Goal: Task Accomplishment & Management: Manage account settings

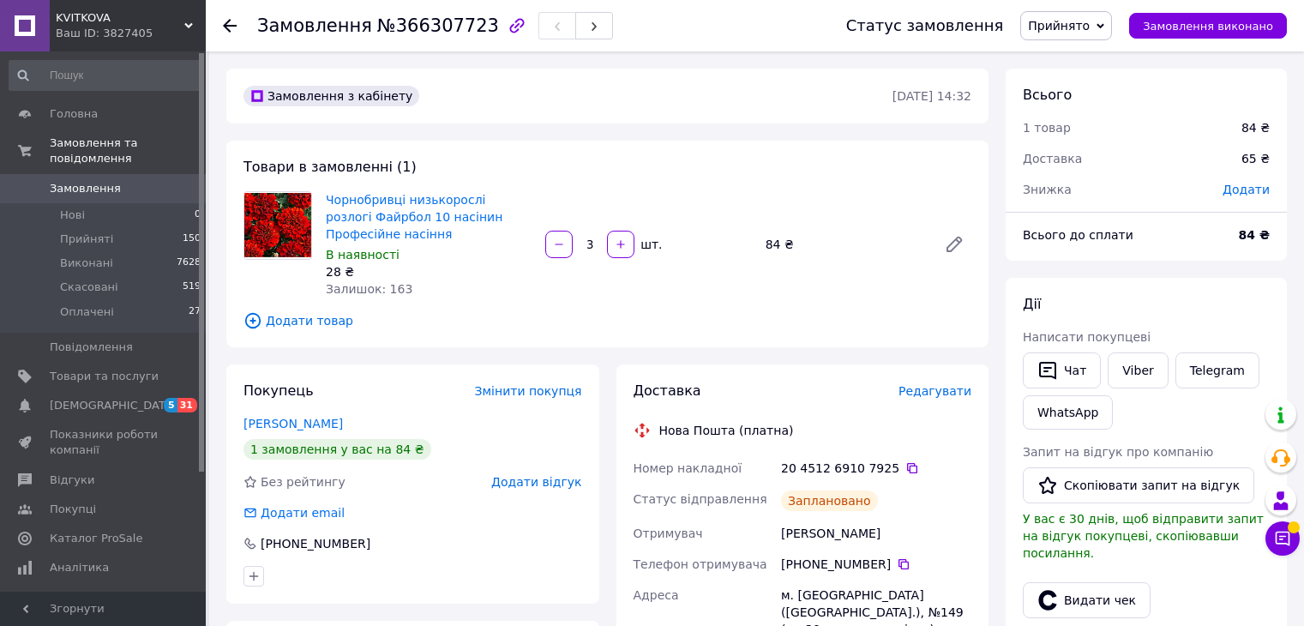
scroll to position [190, 0]
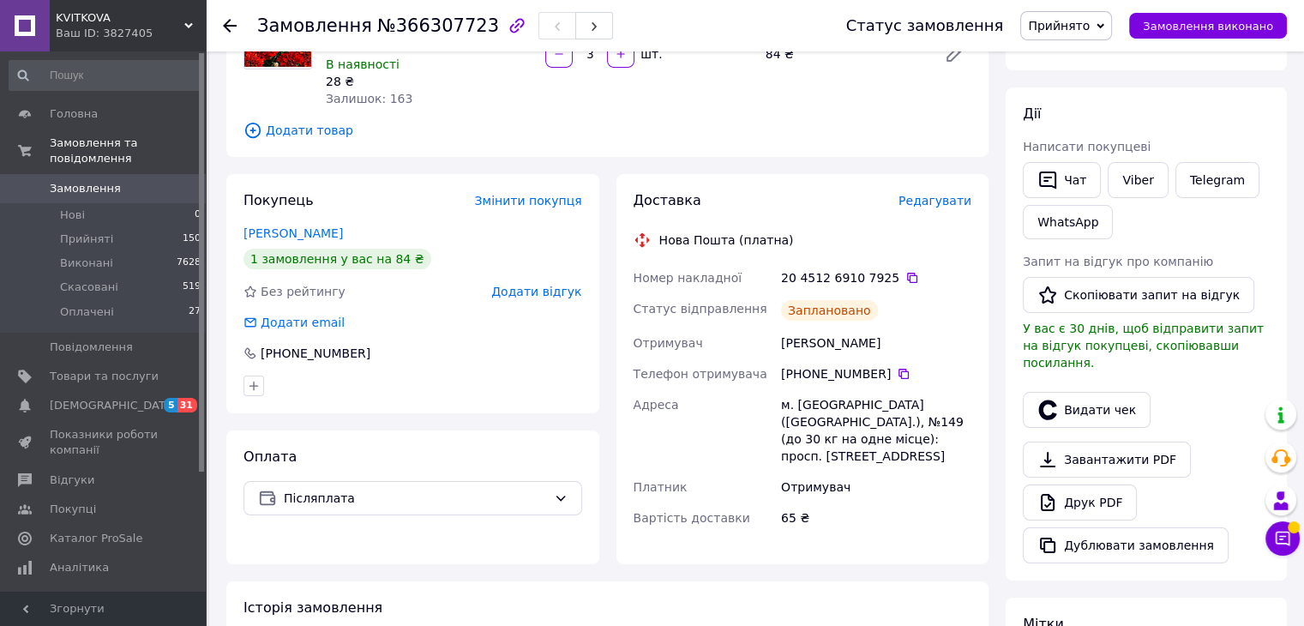
drag, startPoint x: 0, startPoint y: 0, endPoint x: 118, endPoint y: 183, distance: 218.2
click at [118, 183] on link "Замовлення 0" at bounding box center [105, 188] width 211 height 29
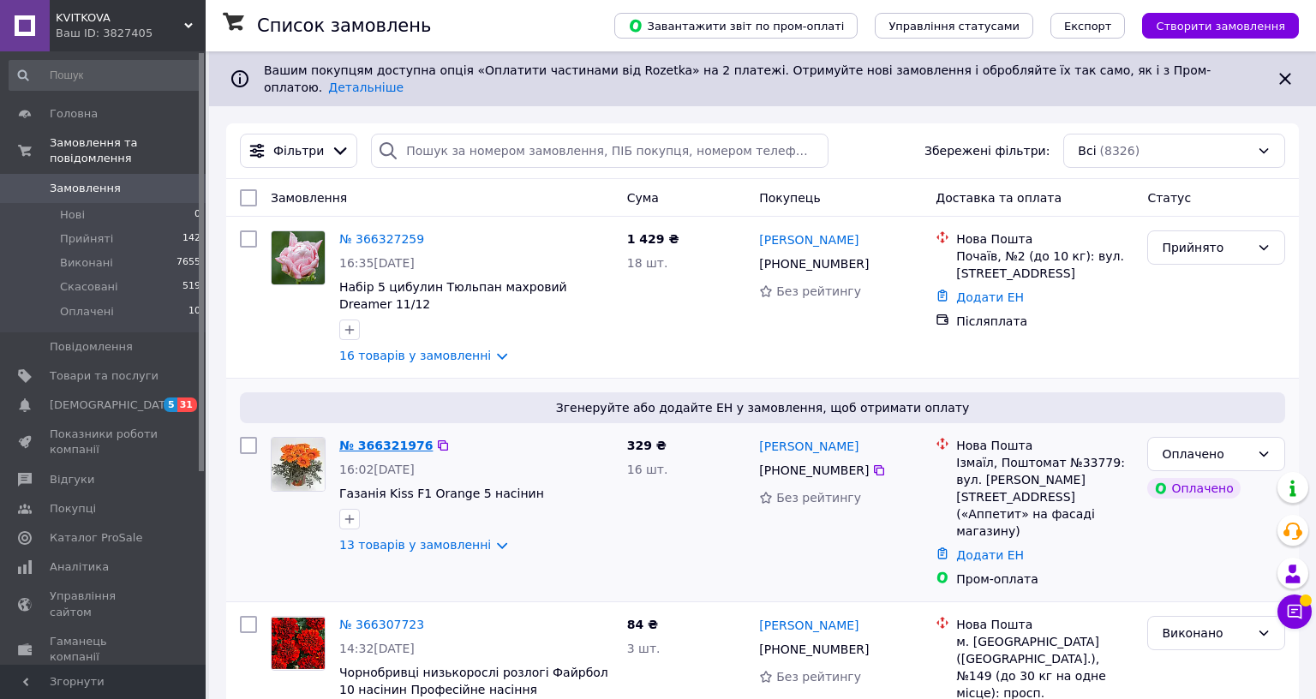
click at [394, 439] on link "№ 366321976" at bounding box center [385, 446] width 93 height 14
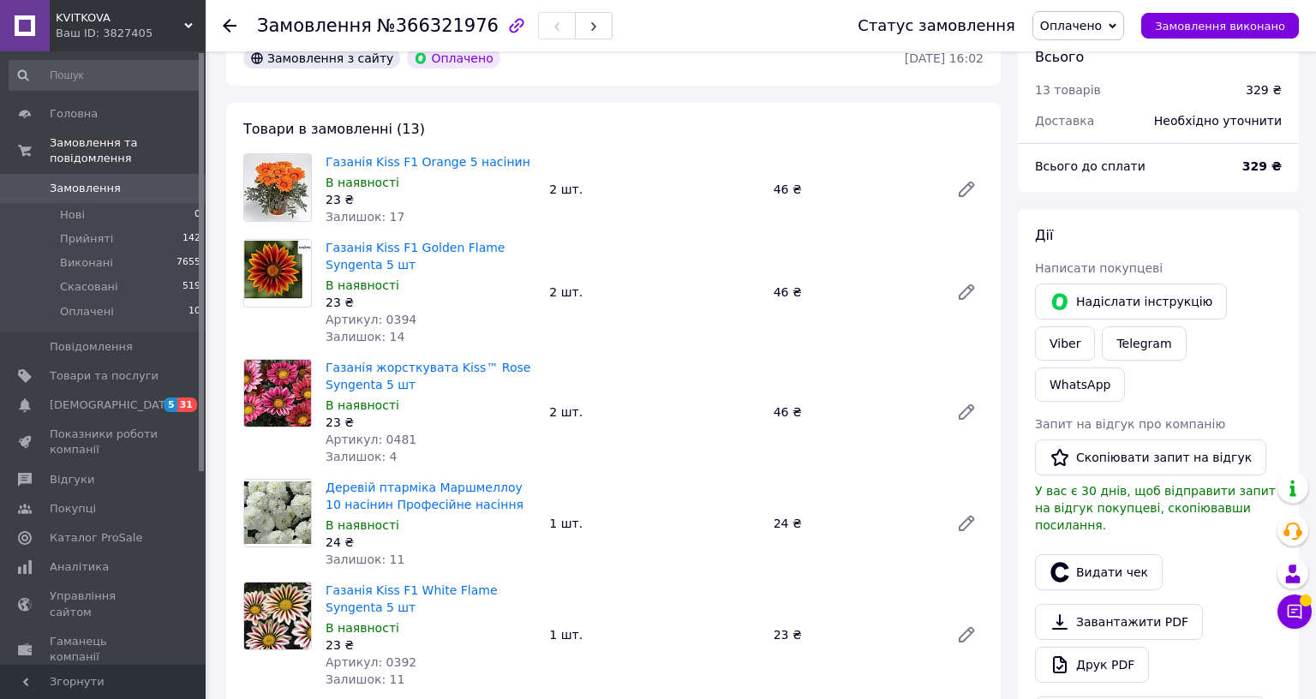
scroll to position [514, 0]
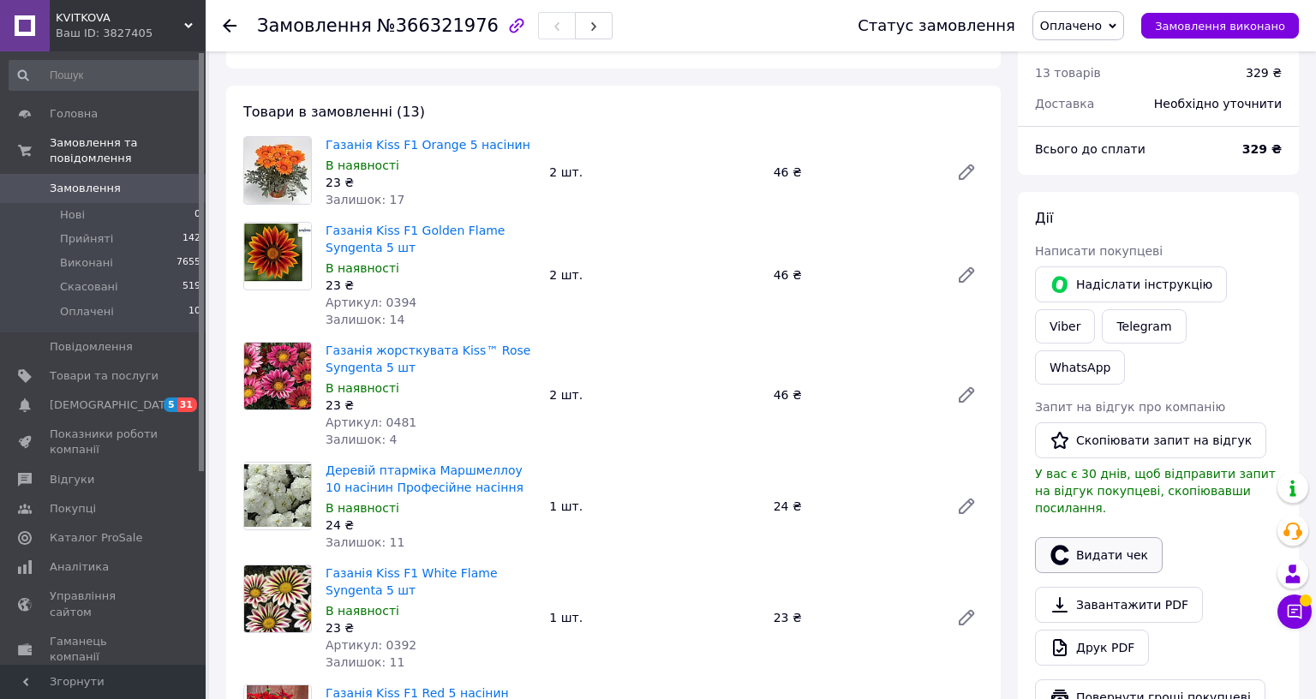
click at [1082, 537] on button "Видати чек" at bounding box center [1099, 555] width 128 height 36
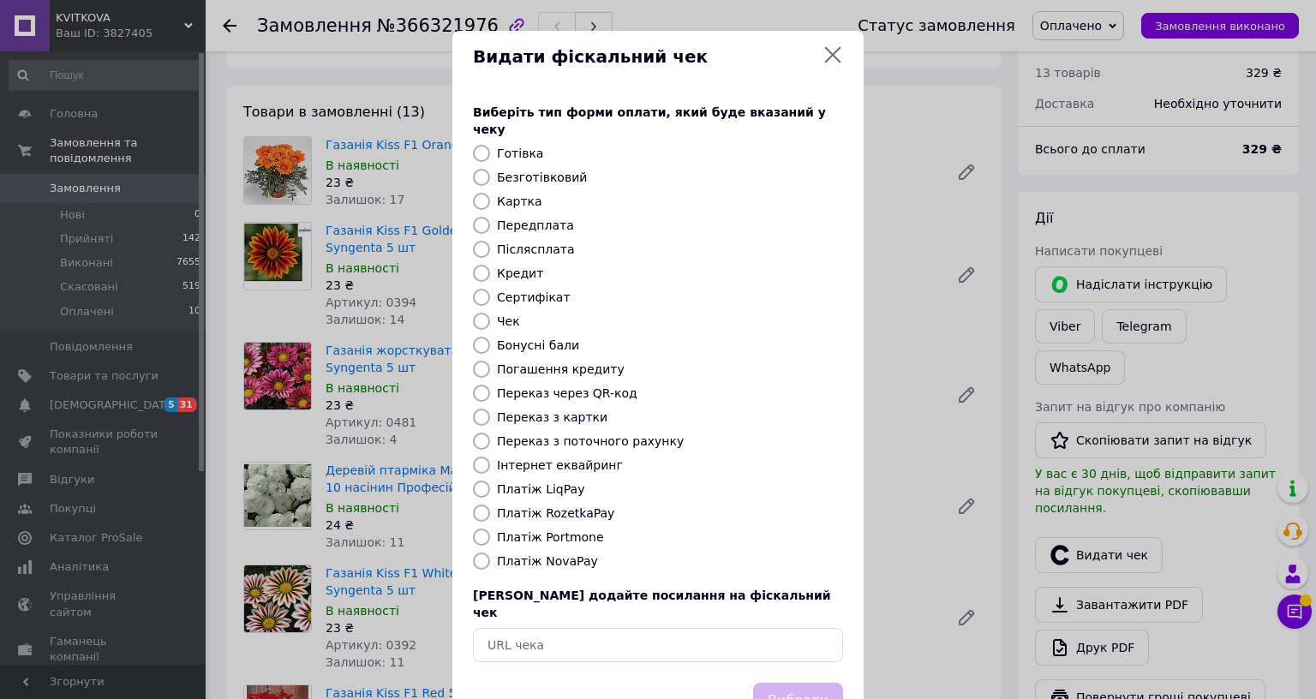
click at [564, 459] on label "Інтернет еквайринг" at bounding box center [560, 466] width 126 height 14
click at [490, 457] on input "Інтернет еквайринг" at bounding box center [481, 465] width 17 height 17
radio input "true"
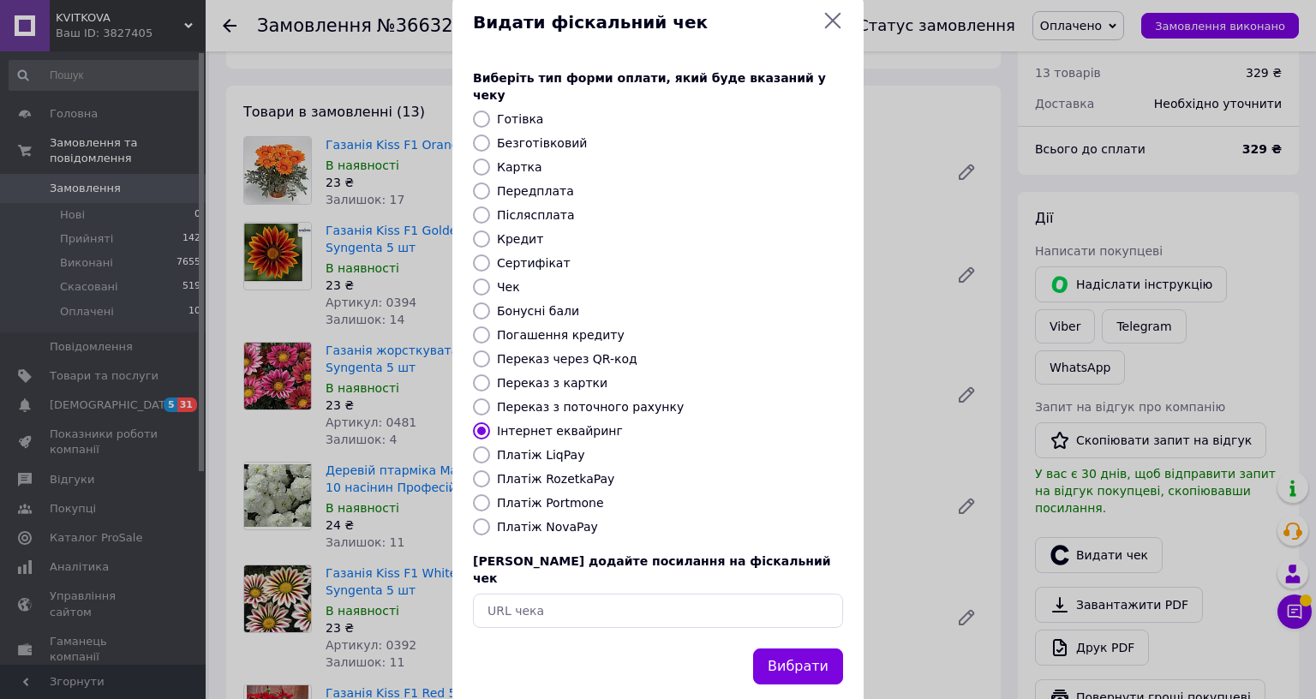
scroll to position [110, 0]
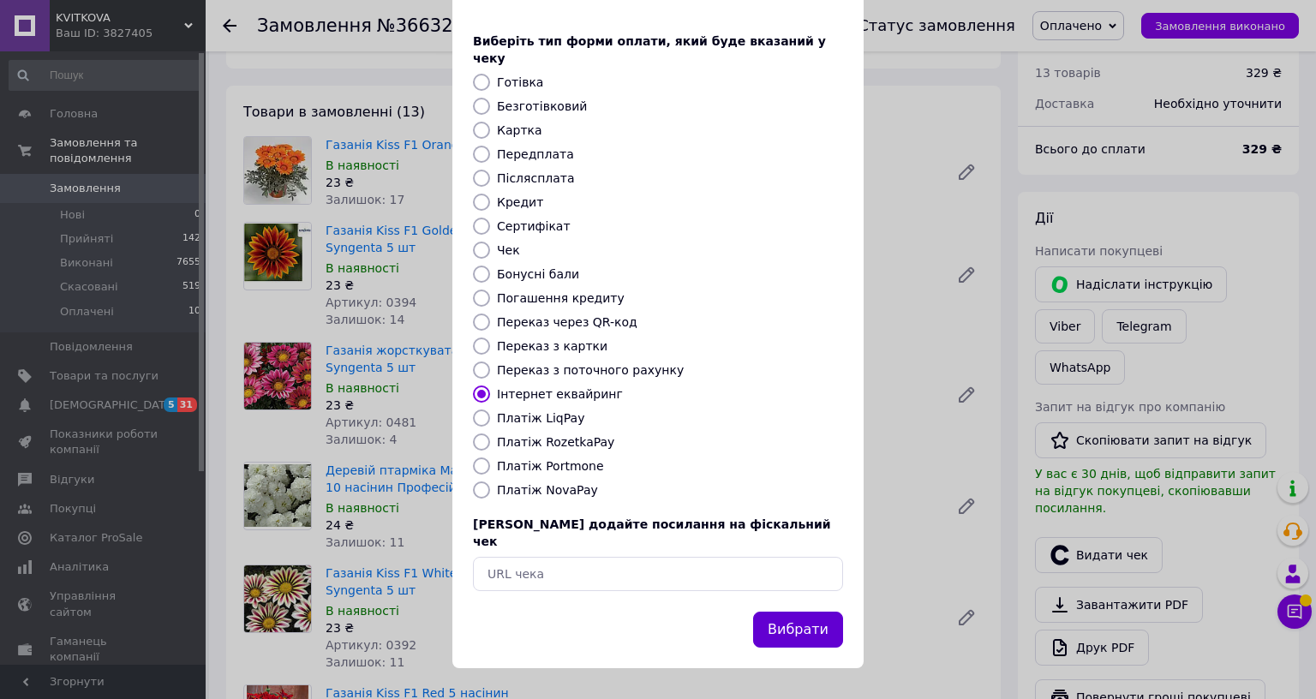
click at [811, 612] on button "Вибрати" at bounding box center [798, 630] width 90 height 37
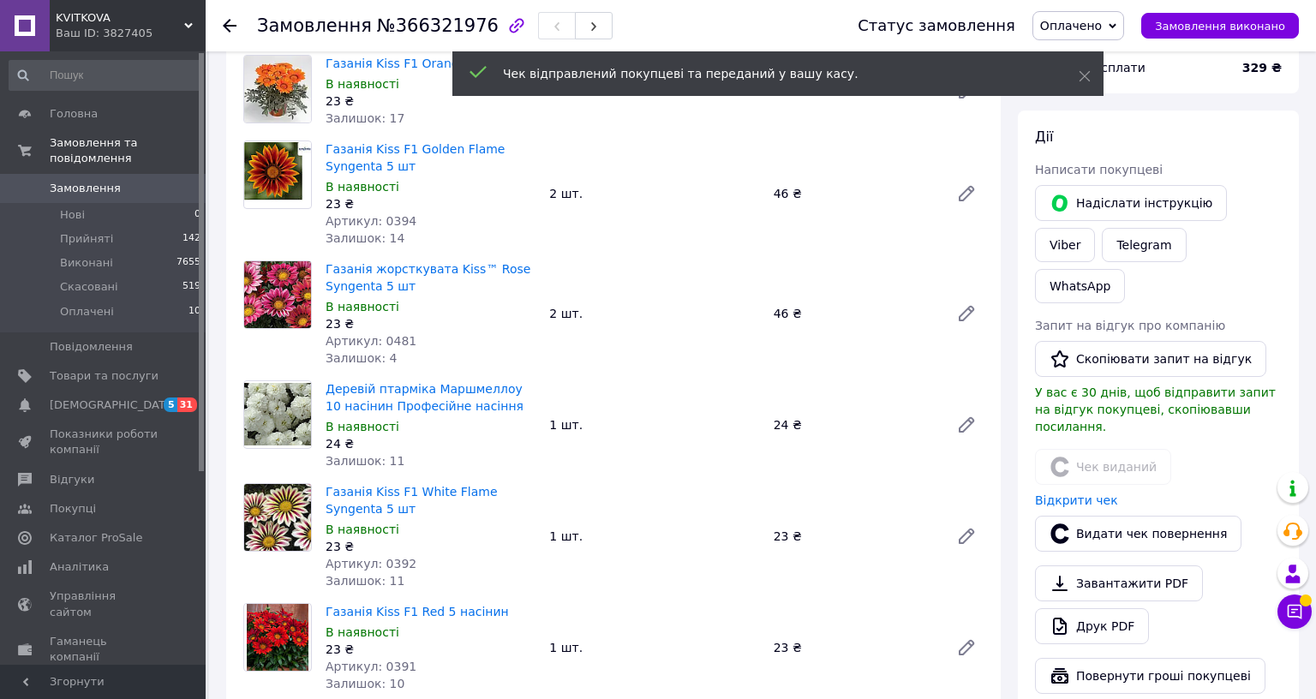
scroll to position [600, 0]
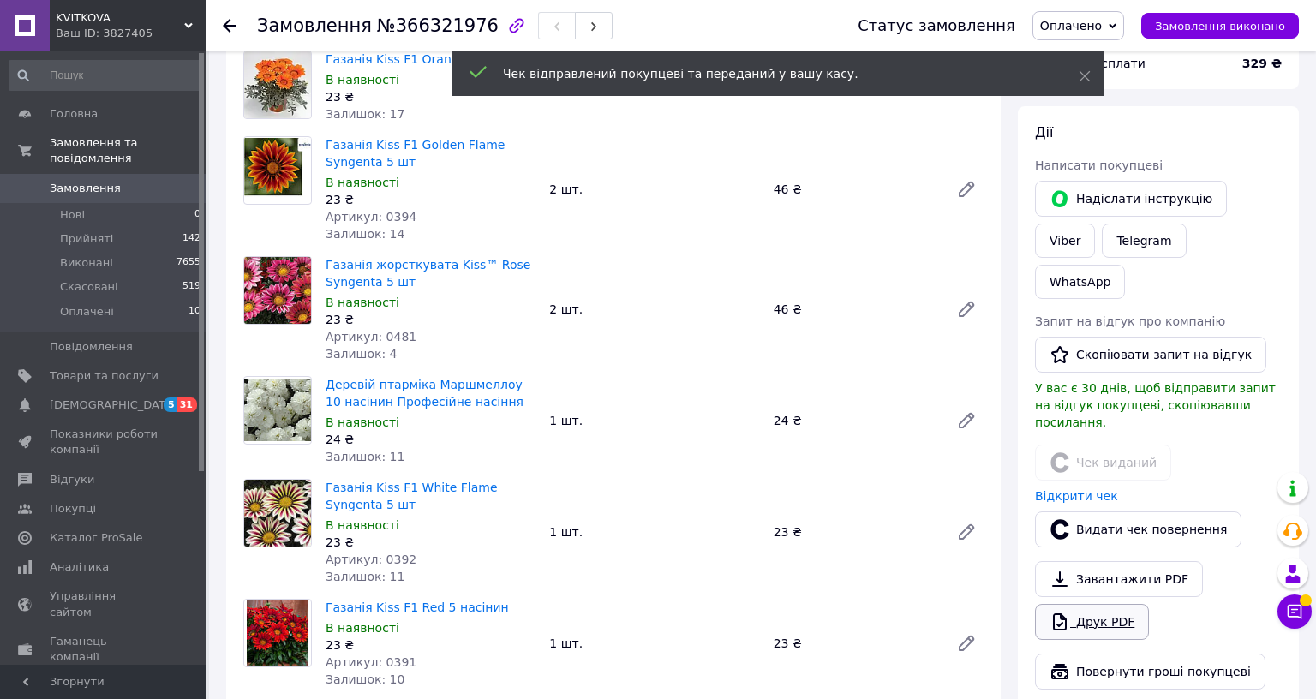
click at [1095, 604] on link "Друк PDF" at bounding box center [1092, 622] width 114 height 36
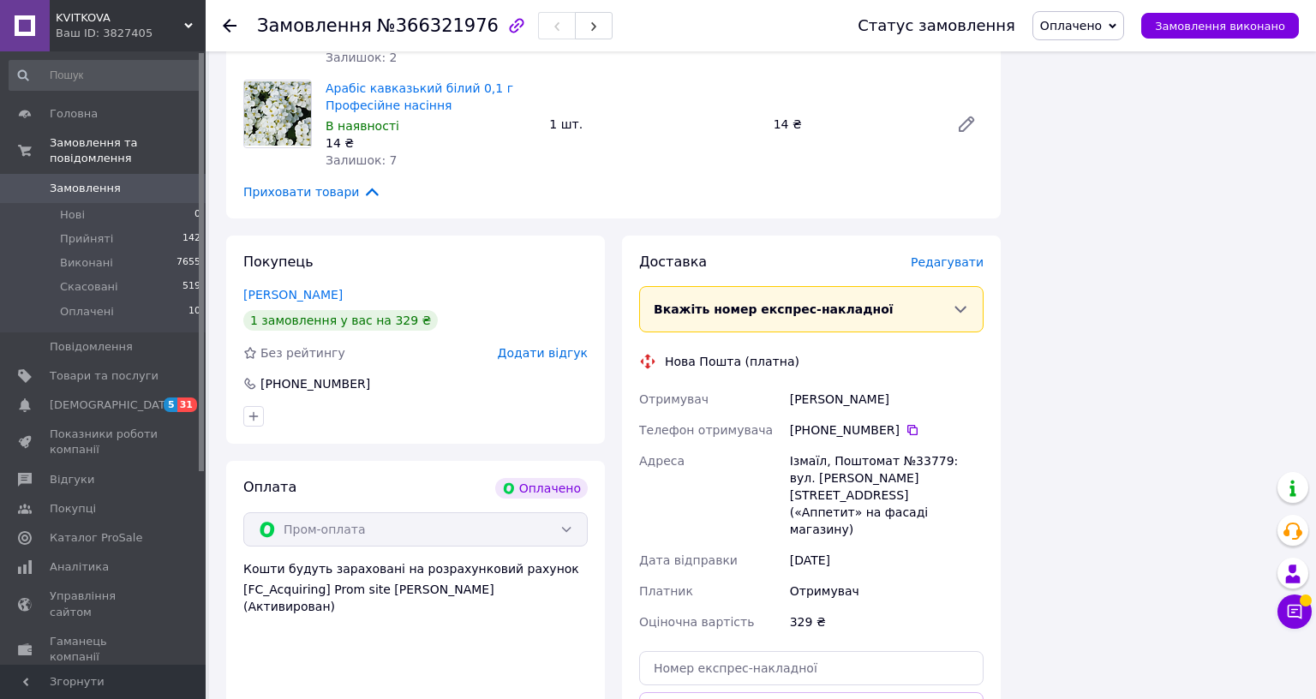
scroll to position [1885, 0]
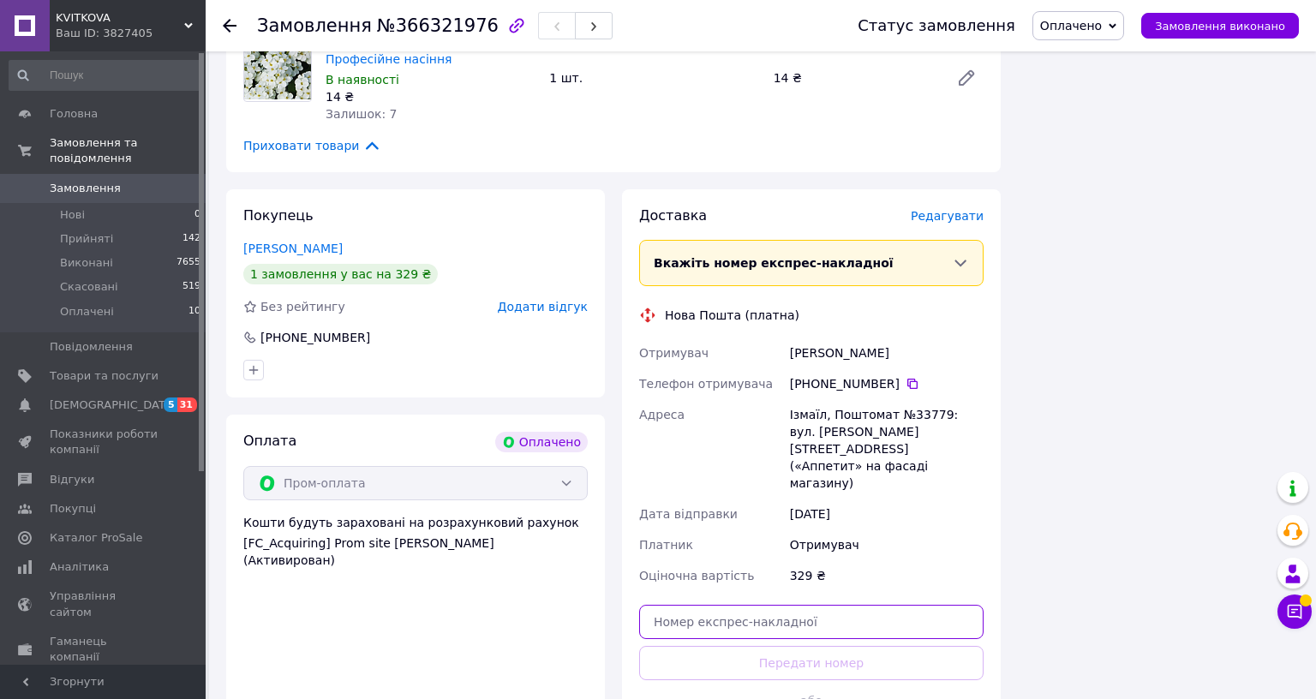
click at [736, 605] on input "text" at bounding box center [811, 622] width 345 height 34
paste input "20451269221771"
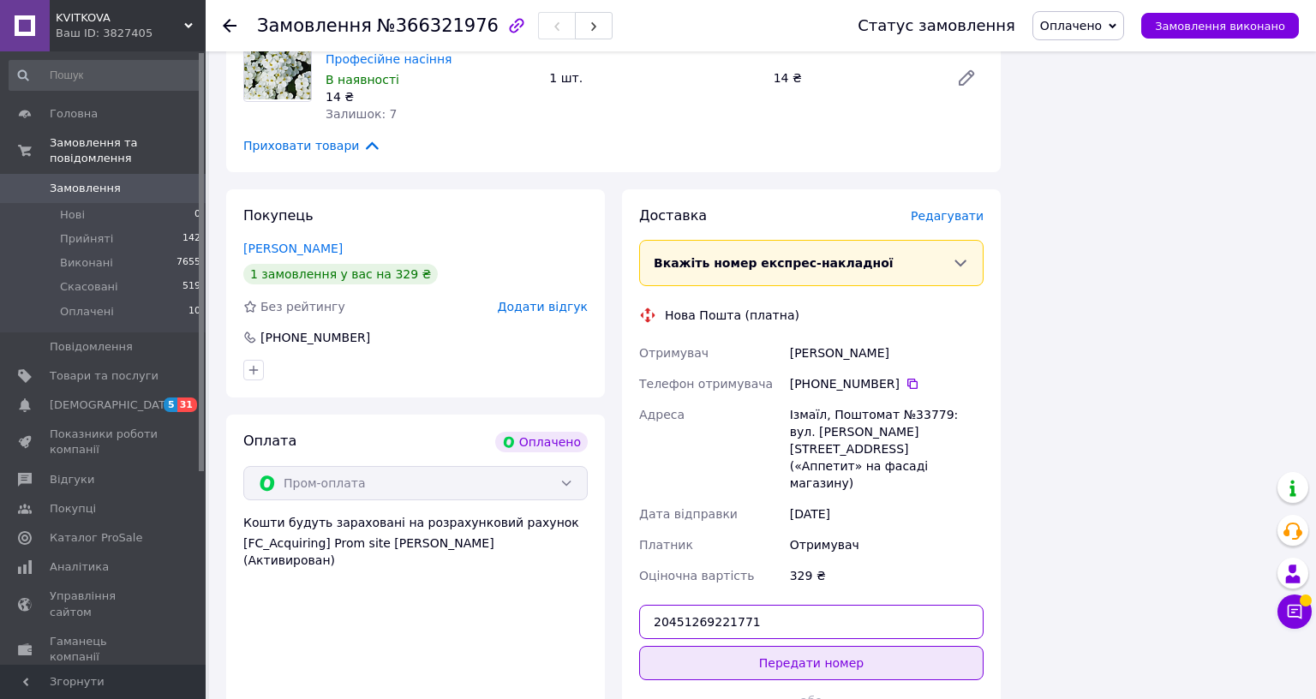
type input "20451269221771"
click at [751, 625] on button "Передати номер" at bounding box center [811, 663] width 345 height 34
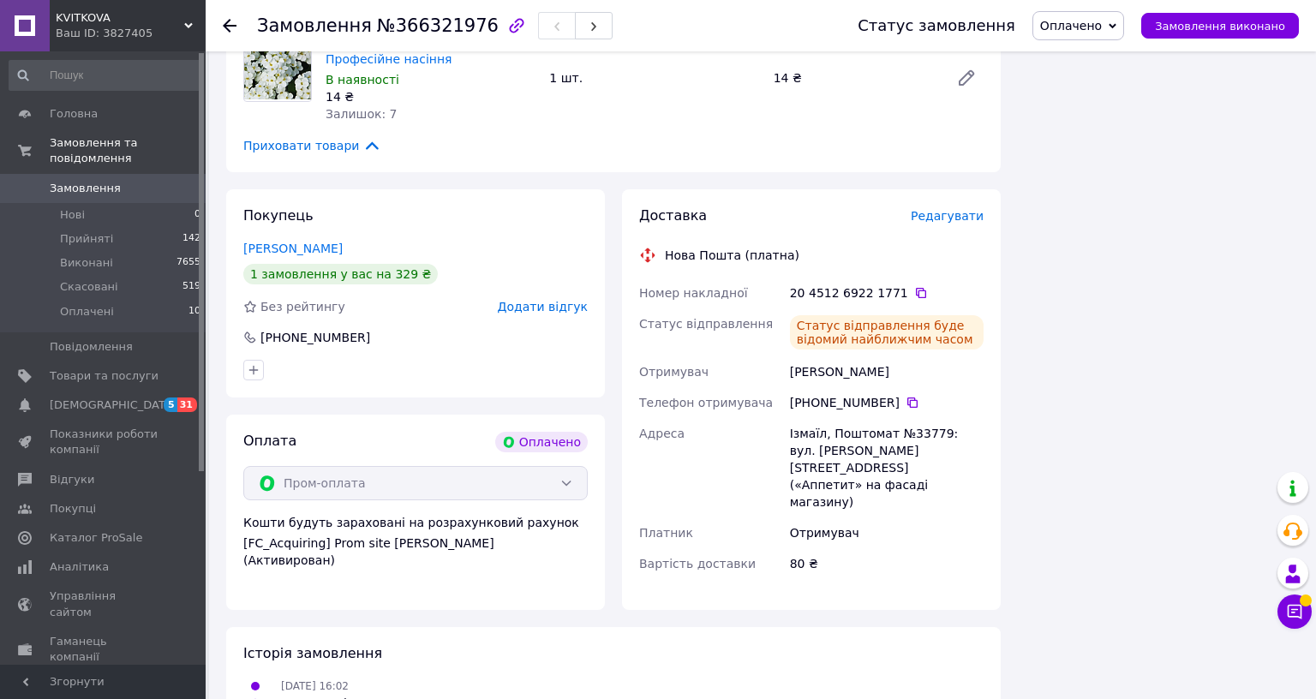
click at [141, 181] on link "Замовлення 0" at bounding box center [105, 188] width 211 height 29
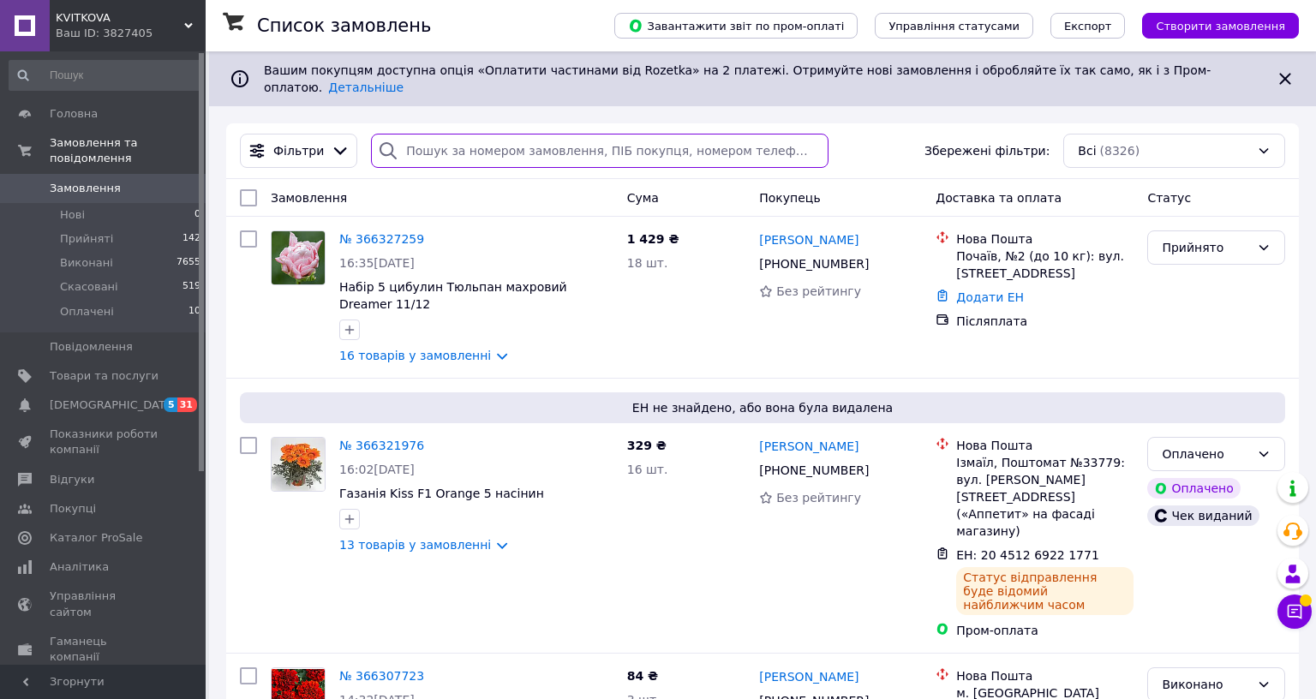
click at [439, 134] on input "search" at bounding box center [599, 151] width 457 height 34
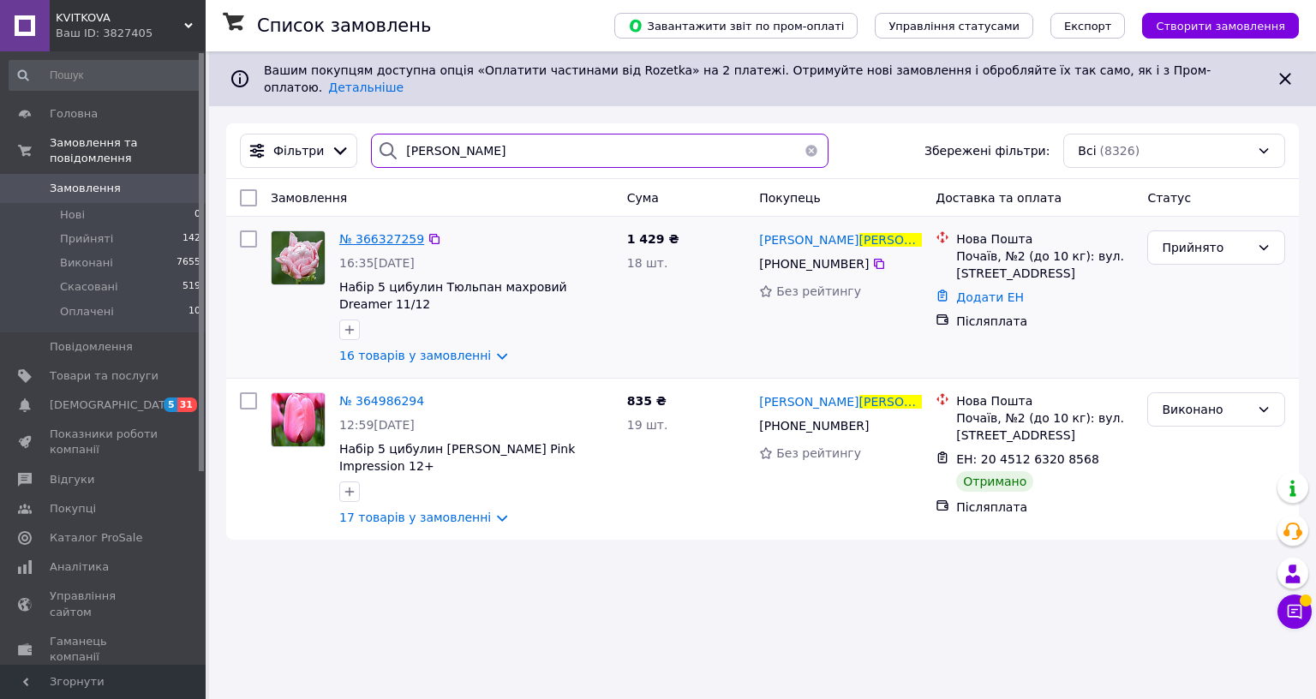
type input "[PERSON_NAME]"
click at [376, 232] on span "№ 366327259" at bounding box center [381, 239] width 85 height 14
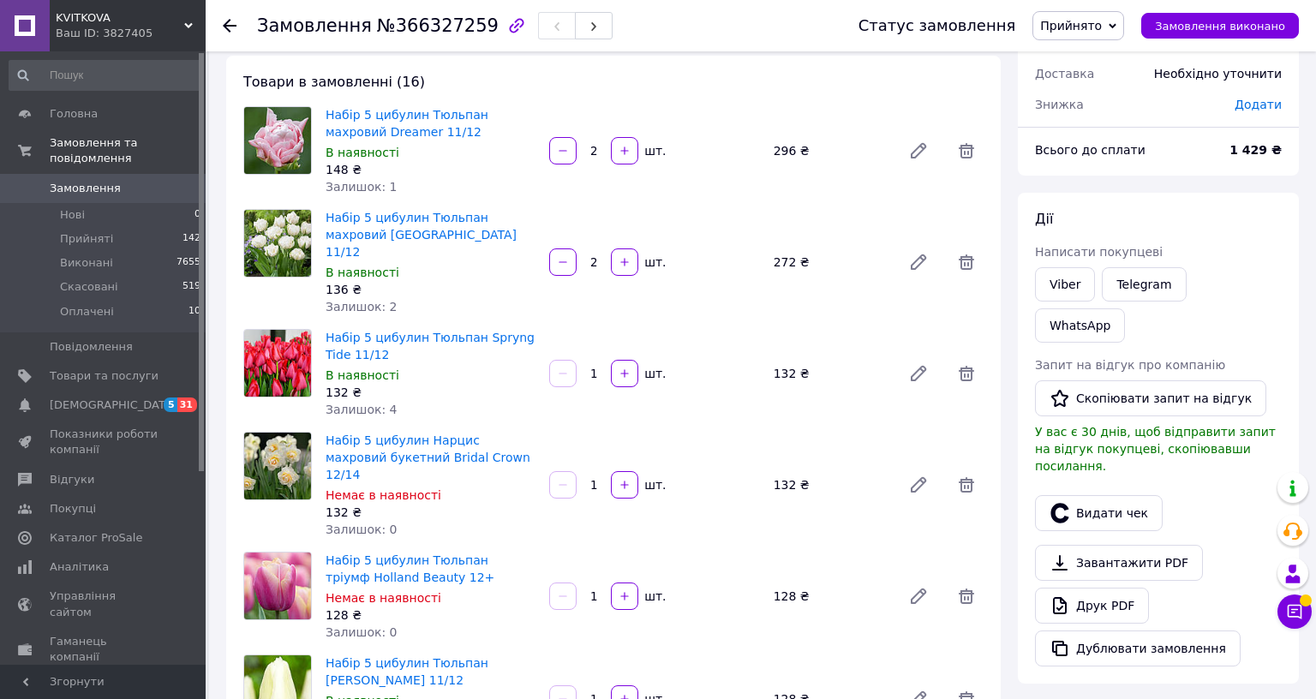
scroll to position [86, 0]
click at [1091, 587] on link "Друк PDF" at bounding box center [1092, 605] width 114 height 36
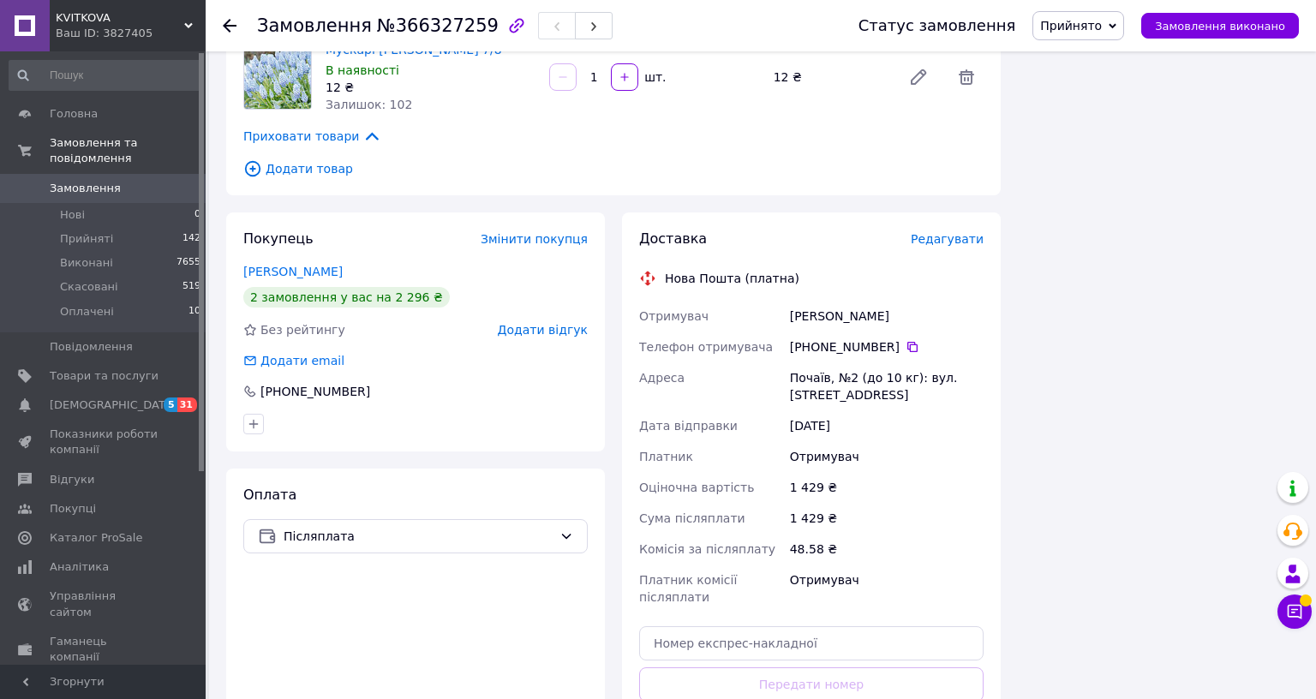
scroll to position [1714, 0]
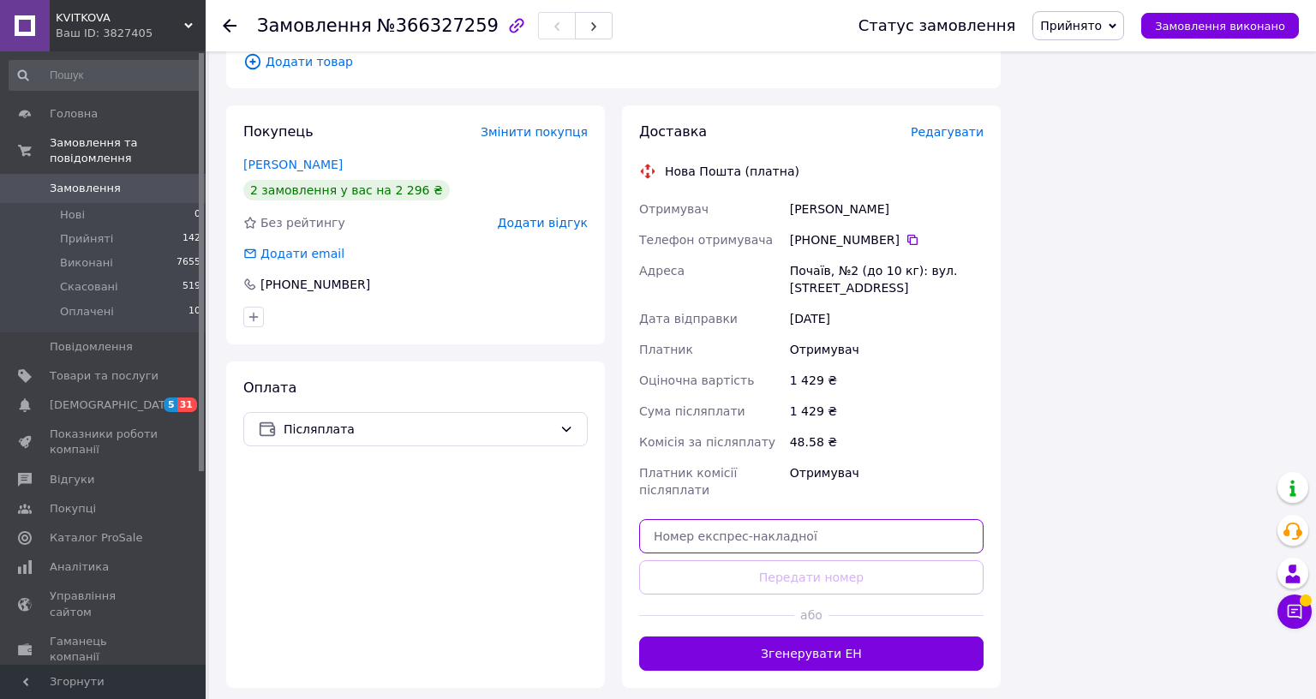
click at [804, 519] on input "text" at bounding box center [811, 536] width 345 height 34
paste input "20451269222361"
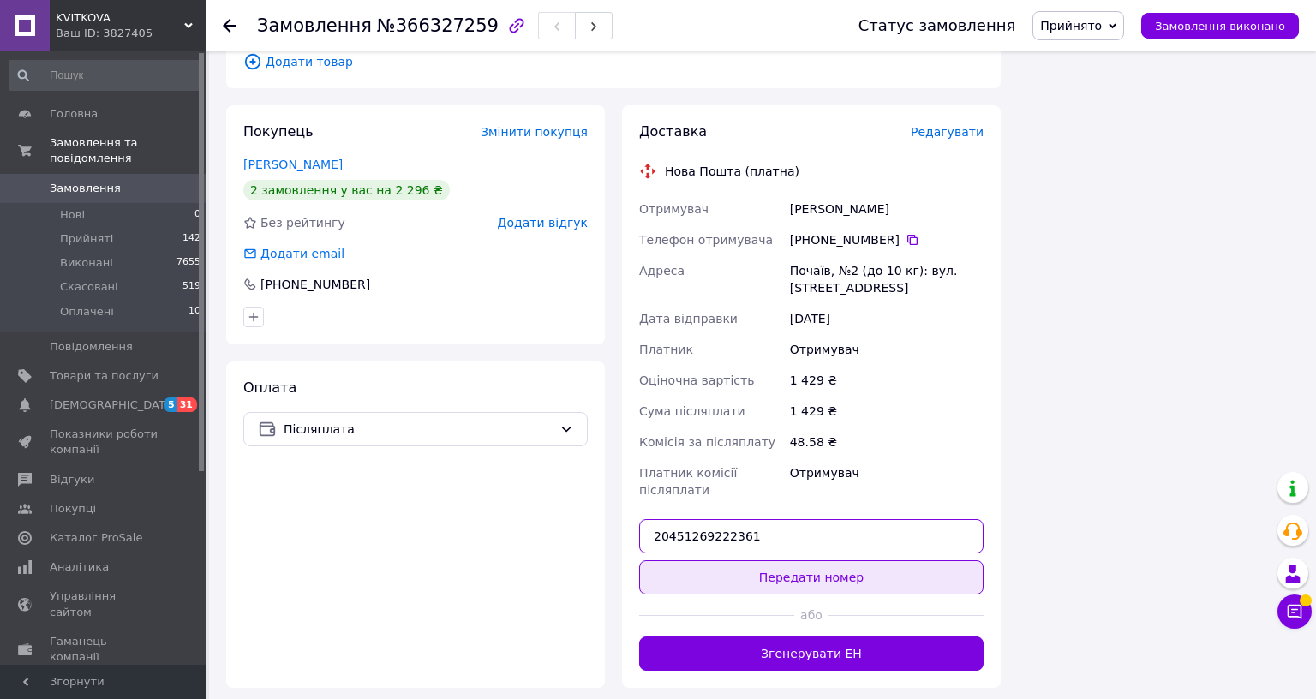
type input "20451269222361"
click at [782, 561] on button "Передати номер" at bounding box center [811, 578] width 345 height 34
